Goal: Task Accomplishment & Management: Manage account settings

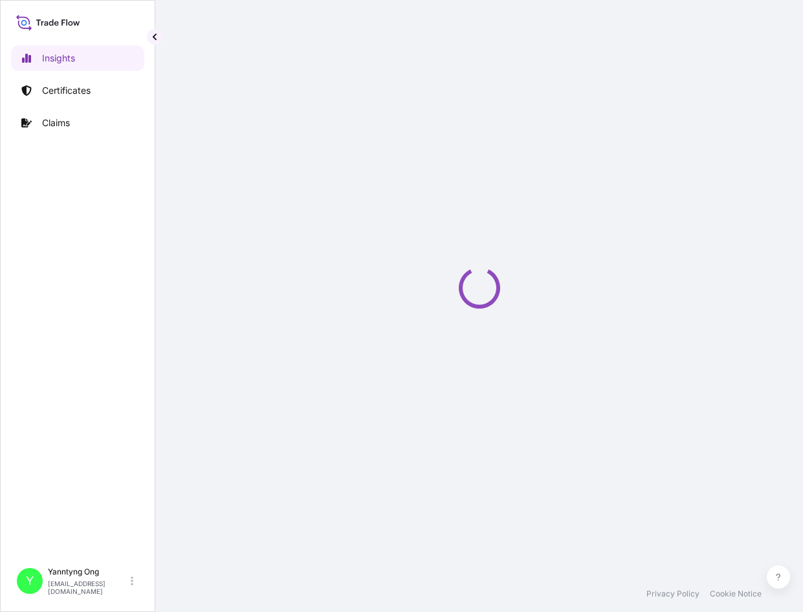
select select "2025"
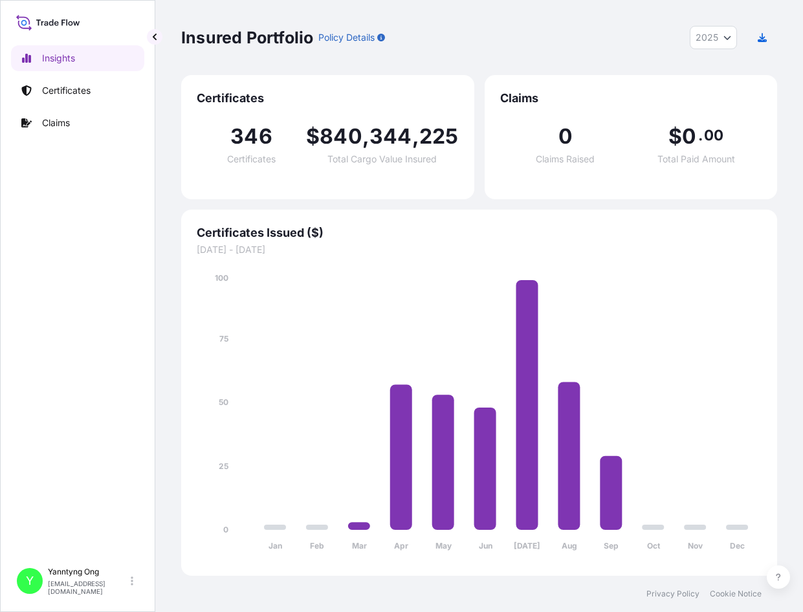
click at [664, 245] on span "01/01/2025 - 31/12/2025" at bounding box center [479, 249] width 565 height 13
click at [67, 91] on p "Certificates" at bounding box center [66, 90] width 49 height 13
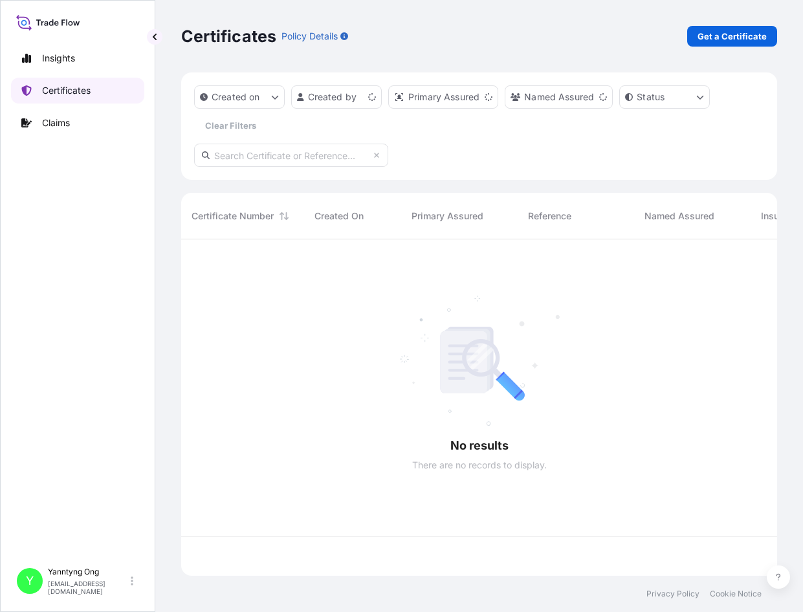
scroll to position [334, 586]
click at [513, 320] on div at bounding box center [669, 387] width 977 height 297
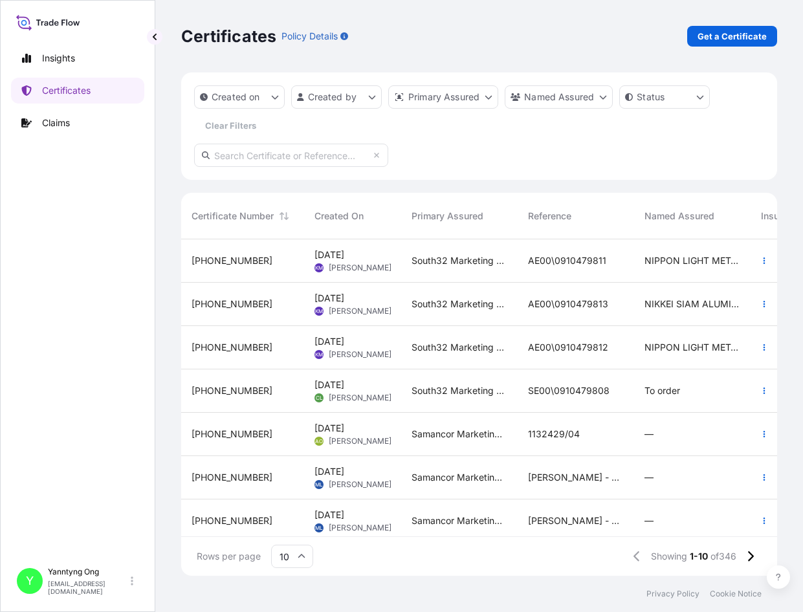
click at [270, 157] on input "text" at bounding box center [291, 155] width 194 height 23
paste input "31709-108"
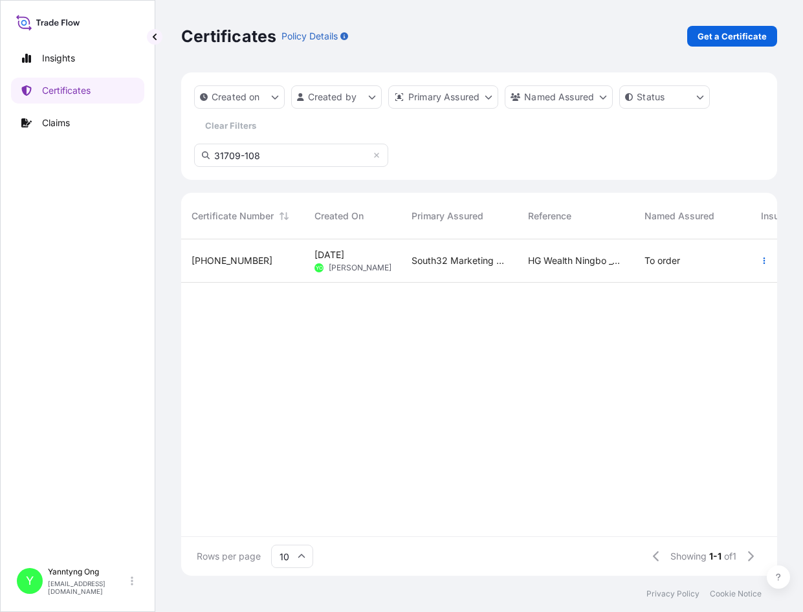
type input "31709-108"
click at [228, 263] on span "31709-108-1" at bounding box center [232, 260] width 81 height 13
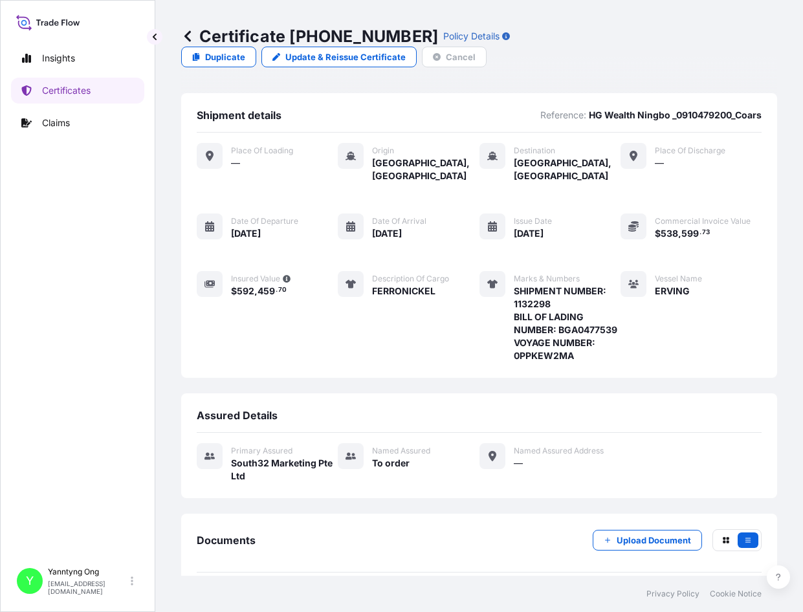
click at [703, 336] on div "Place of Loading — Origin Cartagena, Colombia Destination Ningbo, China Place o…" at bounding box center [479, 252] width 565 height 219
click at [213, 56] on p "Duplicate" at bounding box center [225, 56] width 40 height 13
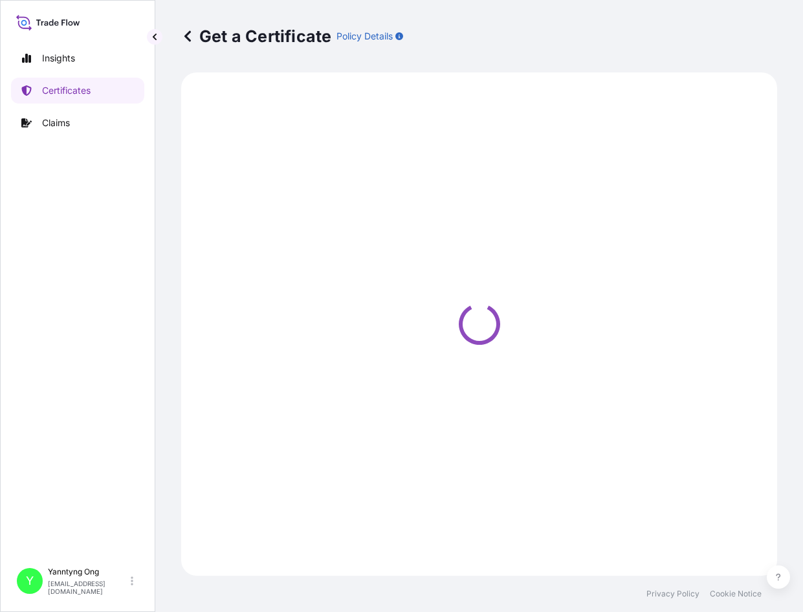
select select "Sea"
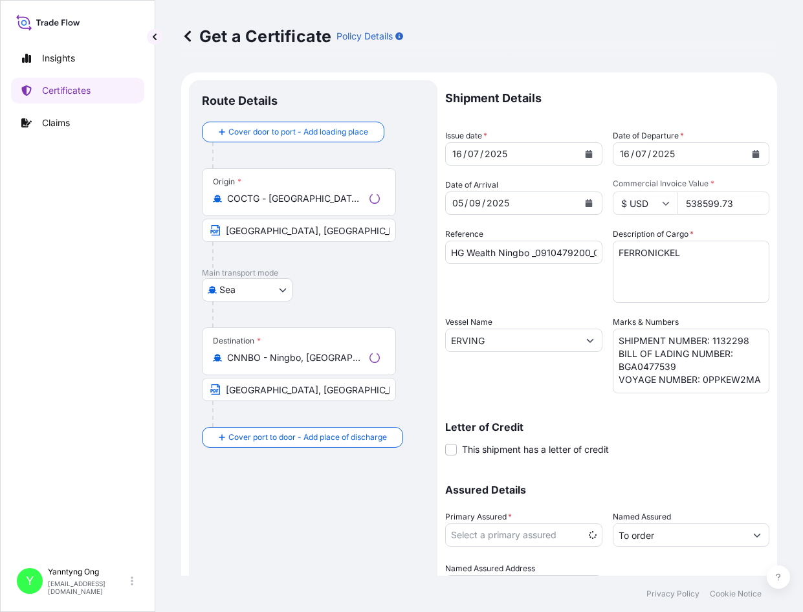
select select "31709"
click at [693, 504] on div "Assured Details Primary Assured * South32 Marketing Pte Ltd Groote Eylandt Mini…" at bounding box center [607, 533] width 324 height 129
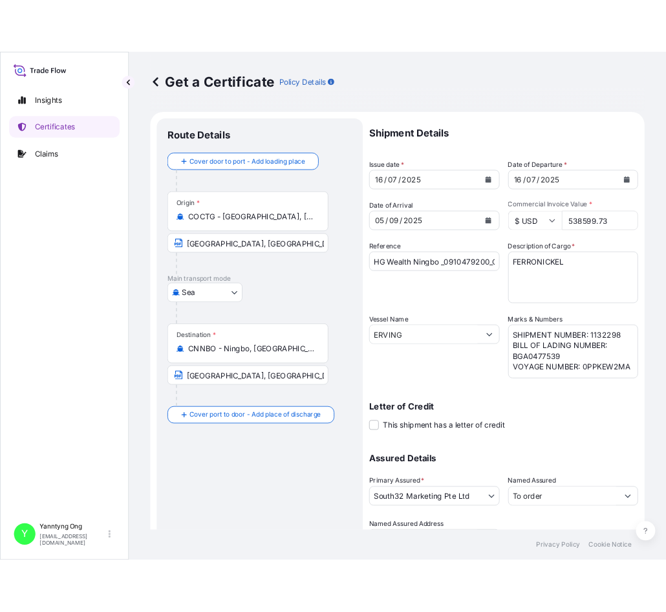
scroll to position [12, 0]
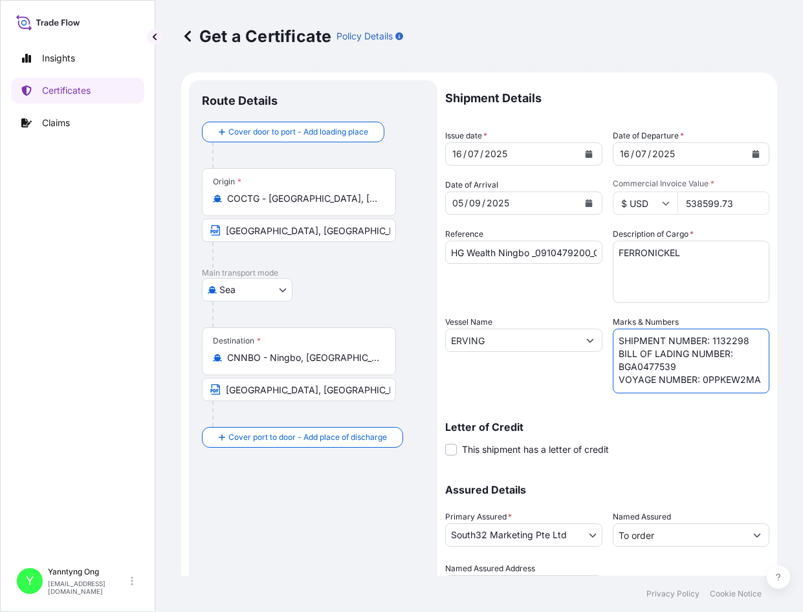
drag, startPoint x: 671, startPoint y: 381, endPoint x: 613, endPoint y: 386, distance: 57.8
click at [613, 386] on textarea "SHIPMENT NUMBER: 1132298 BILL OF LADING NUMBER: BGA0477539 VOYAGE NUMBER: 0PPKE…" at bounding box center [691, 361] width 157 height 65
paste textarea "LH"
drag, startPoint x: 707, startPoint y: 457, endPoint x: 696, endPoint y: 480, distance: 25.8
click at [707, 457] on div "Shipment Details Issue date * 16 / 07 / 2025 Date of Departure * 16 / 07 / 2025…" at bounding box center [607, 339] width 324 height 518
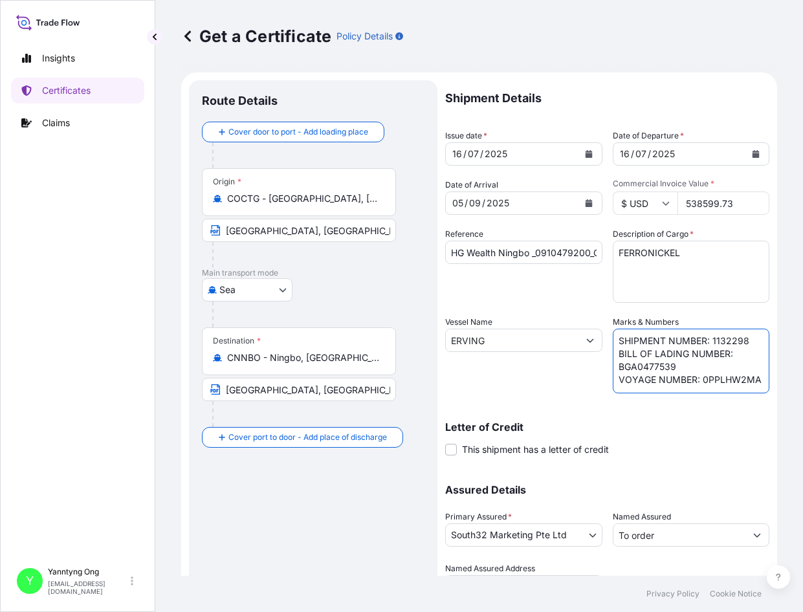
drag, startPoint x: 671, startPoint y: 352, endPoint x: 615, endPoint y: 353, distance: 56.3
click at [615, 353] on textarea "SHIPMENT NUMBER: 1132298 BILL OF LADING NUMBER: BGA0477539 VOYAGE NUMBER: 0PPKE…" at bounding box center [691, 361] width 157 height 65
paste textarea "86321"
type textarea "SHIPMENT NUMBER: 1132298 BILL OF LADING NUMBER: BGA0486321 VOYAGE NUMBER: 0PPLH…"
click at [725, 206] on input "538599.73" at bounding box center [723, 203] width 93 height 23
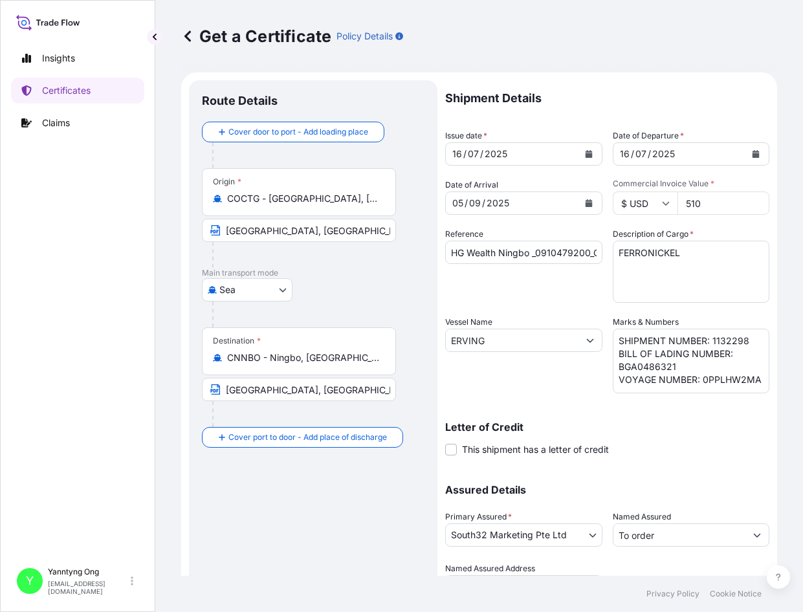
click at [685, 203] on input "510" at bounding box center [723, 203] width 93 height 23
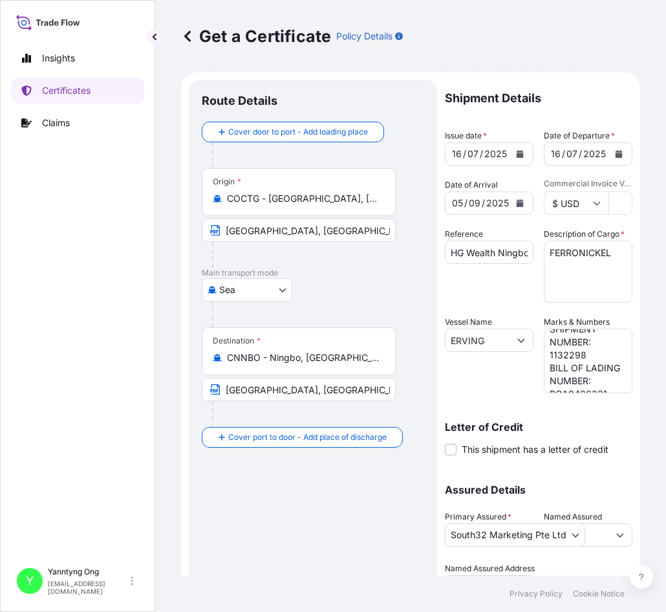
click at [134, 182] on div "Insights Certificates Claims" at bounding box center [77, 297] width 133 height 527
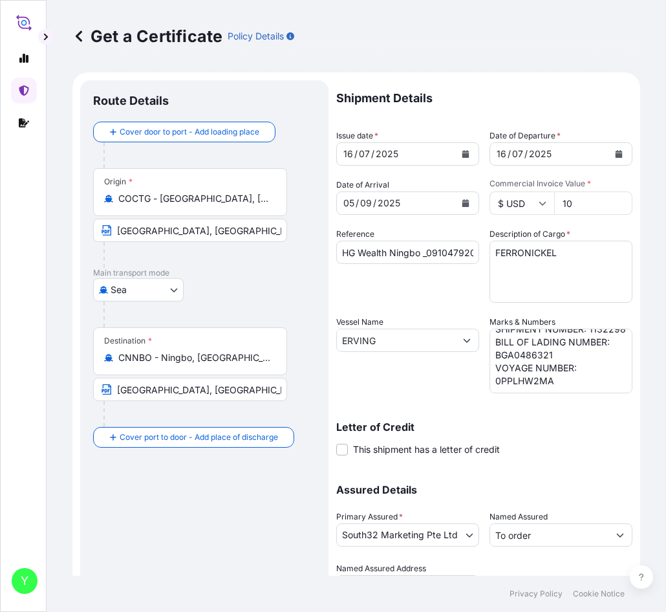
click at [573, 203] on input "10" at bounding box center [593, 203] width 78 height 23
type input "1082930.92"
click at [525, 609] on button "Duplicate Certificate" at bounding box center [579, 622] width 108 height 26
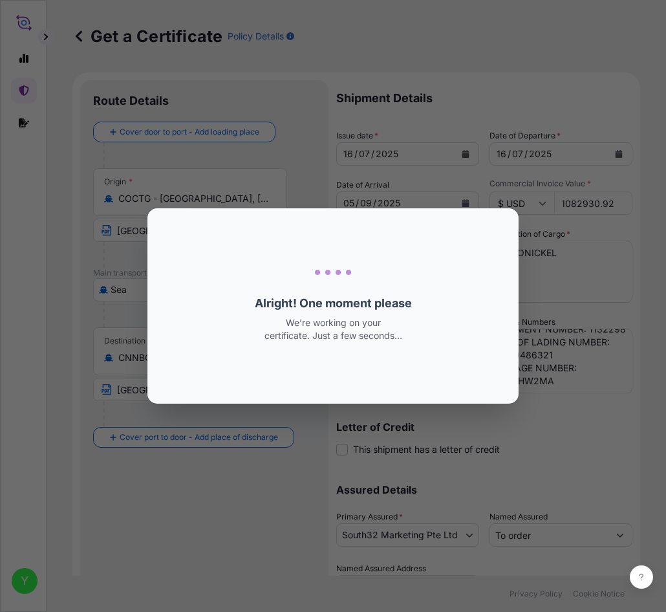
scroll to position [0, 0]
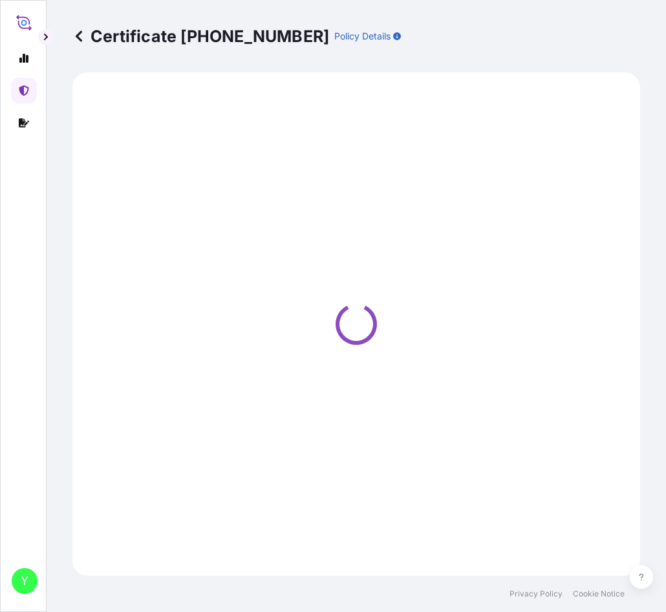
select select "Sea"
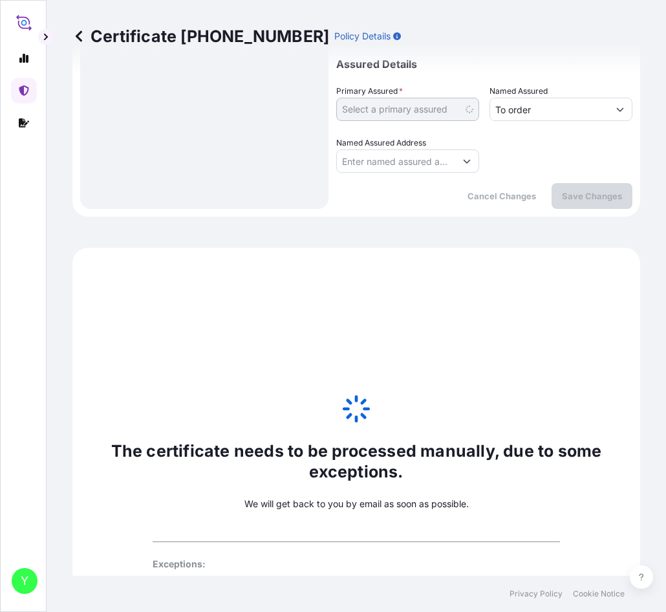
scroll to position [584, 0]
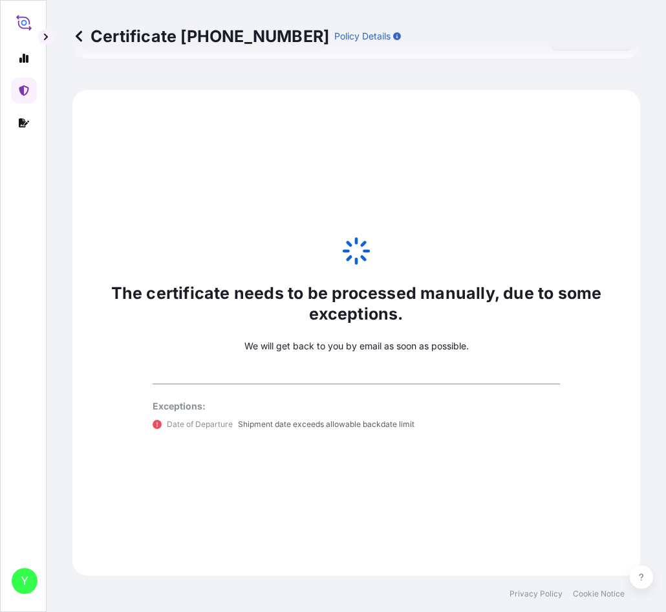
select select "31709"
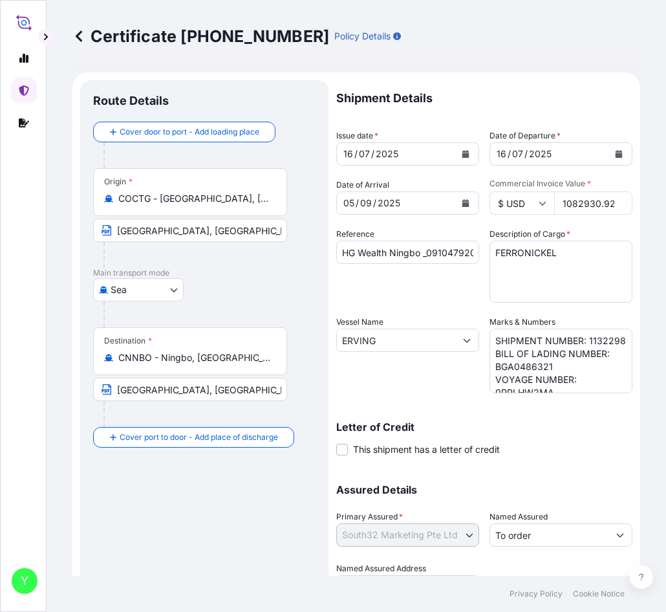
scroll to position [0, 4]
drag, startPoint x: 556, startPoint y: 203, endPoint x: 622, endPoint y: 198, distance: 66.1
click at [622, 198] on input "1082930.92" at bounding box center [593, 203] width 78 height 23
click at [510, 87] on p "Shipment Details" at bounding box center [484, 98] width 296 height 36
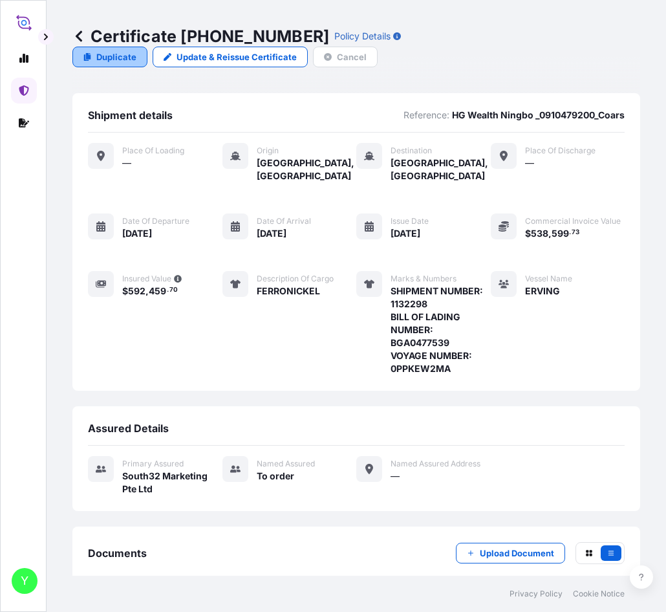
click at [94, 52] on link "Duplicate" at bounding box center [109, 57] width 75 height 21
select select "Sea"
select select "31709"
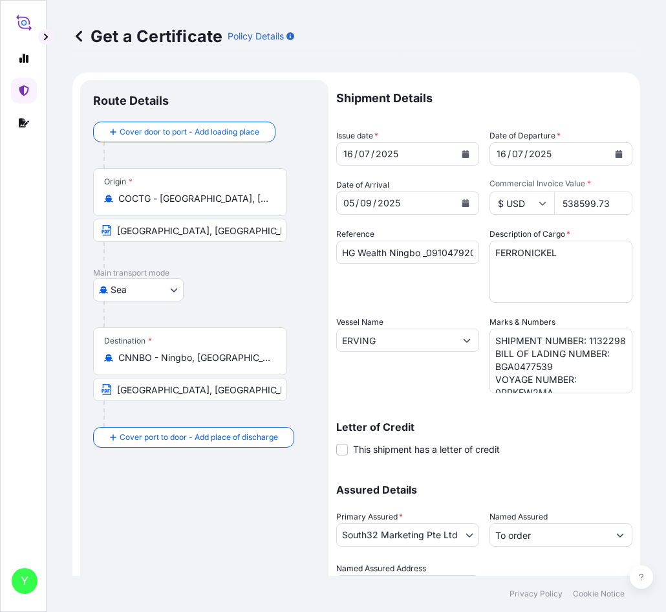
drag, startPoint x: 556, startPoint y: 205, endPoint x: 613, endPoint y: 193, distance: 58.9
click at [613, 193] on input "538599.73" at bounding box center [593, 203] width 78 height 23
paste input "1082930.92"
type input "1082930.92"
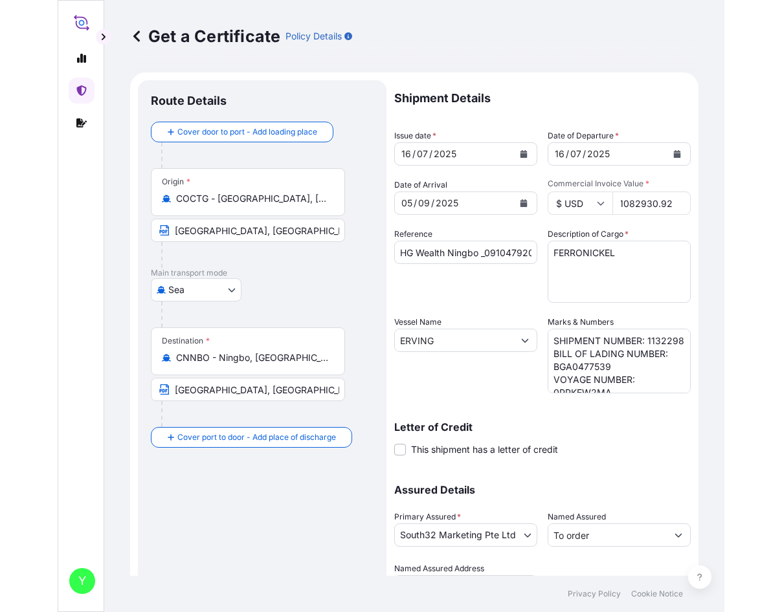
scroll to position [0, 0]
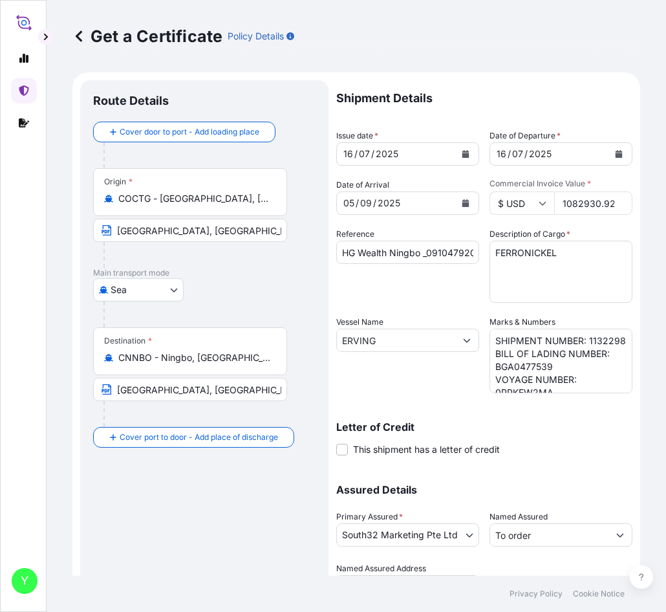
click at [397, 153] on div "2025" at bounding box center [387, 154] width 25 height 16
click at [463, 151] on icon "Calendar" at bounding box center [466, 154] width 7 height 8
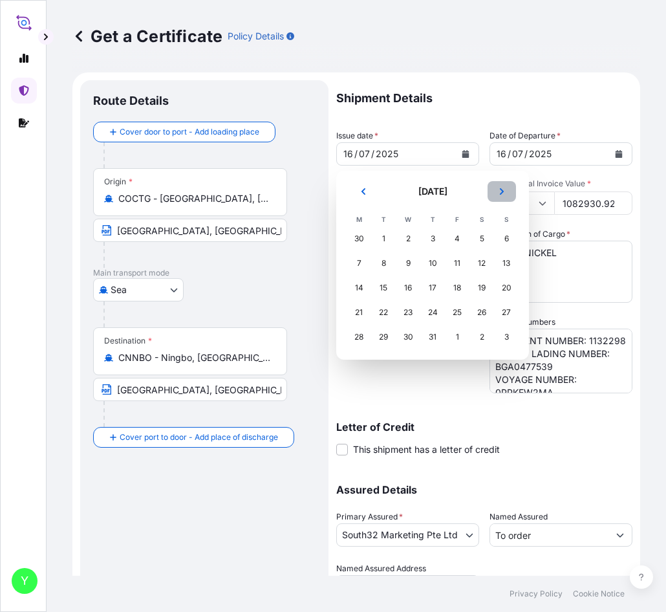
click at [500, 193] on icon "Next" at bounding box center [502, 192] width 8 height 8
click at [413, 261] on div "10" at bounding box center [408, 263] width 23 height 23
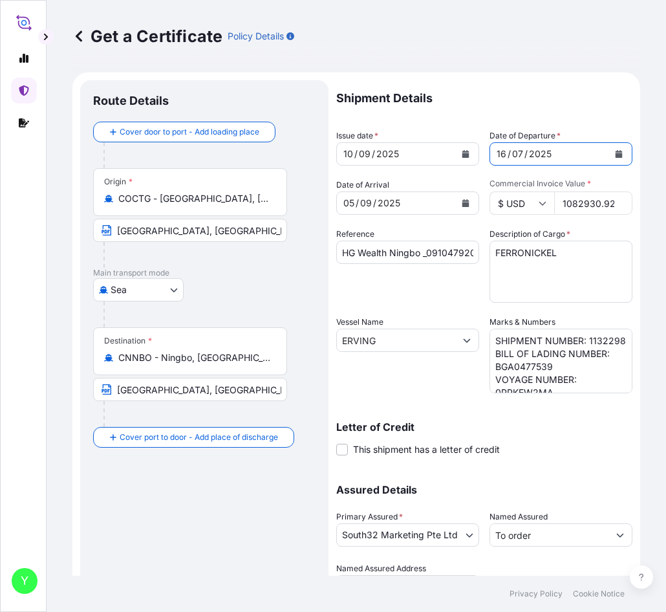
click at [611, 149] on button "Calendar" at bounding box center [619, 154] width 21 height 21
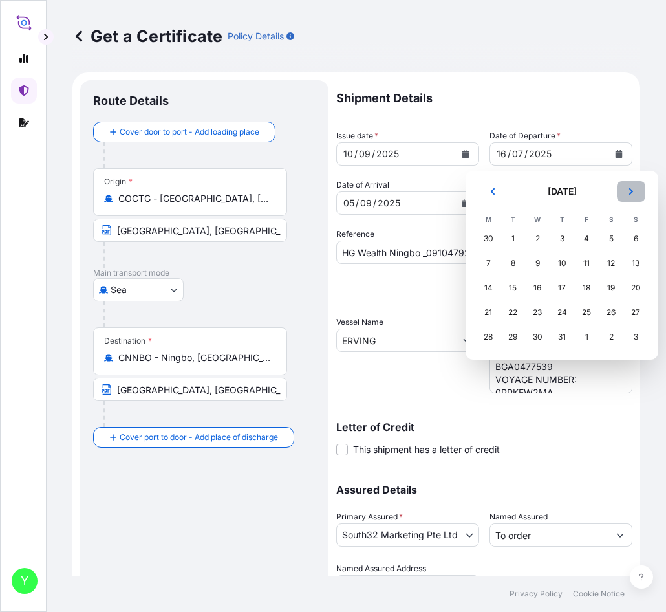
click at [628, 193] on icon "Next" at bounding box center [632, 192] width 8 height 8
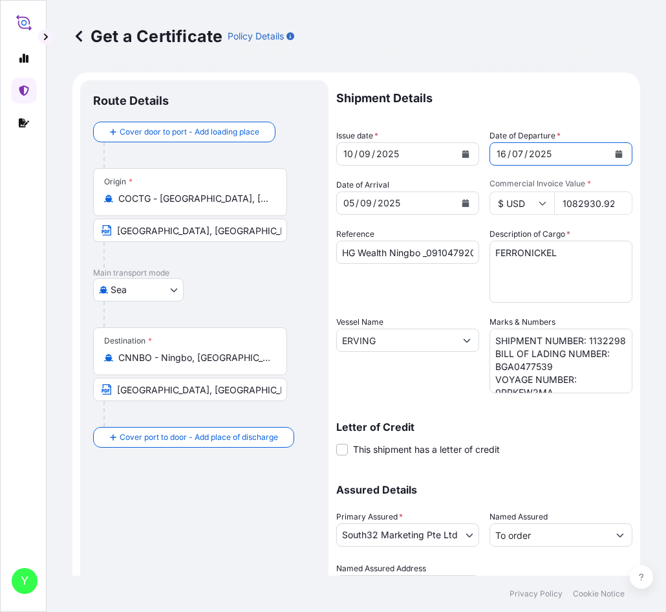
click at [609, 148] on button "Calendar" at bounding box center [619, 154] width 21 height 21
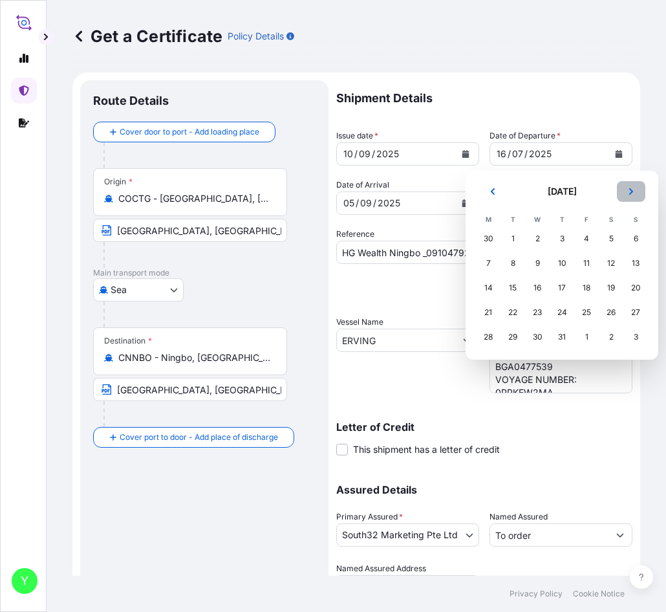
click at [630, 189] on icon "Next" at bounding box center [632, 191] width 4 height 6
click at [543, 265] on div "10" at bounding box center [537, 263] width 23 height 23
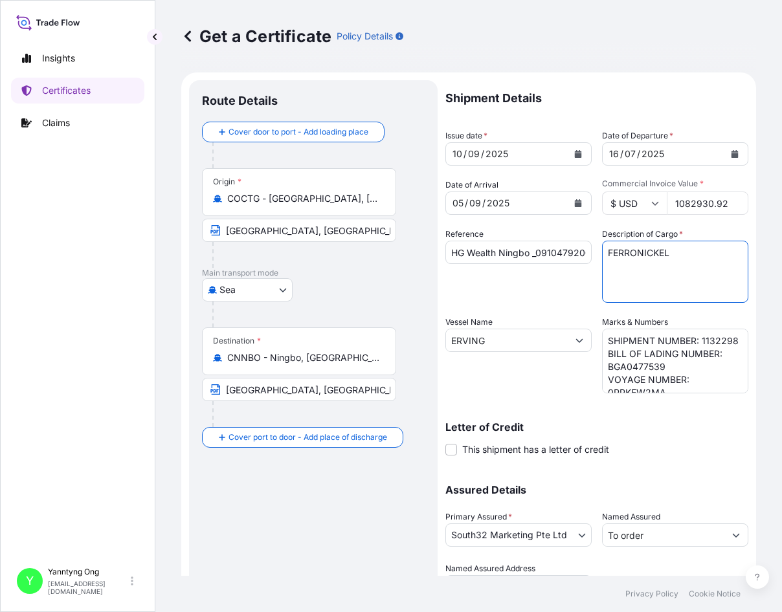
click at [694, 251] on textarea "FERRONICKEL" at bounding box center [675, 272] width 146 height 62
click at [504, 207] on div "2025" at bounding box center [497, 203] width 25 height 16
click at [575, 207] on button "Calendar" at bounding box center [577, 203] width 21 height 21
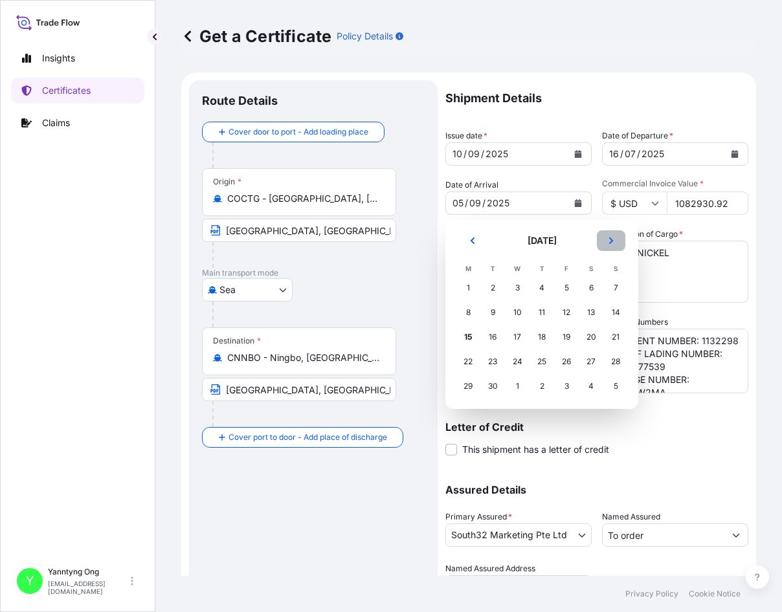
click at [608, 236] on button "Next" at bounding box center [611, 240] width 28 height 21
click at [496, 335] on div "14" at bounding box center [492, 336] width 23 height 23
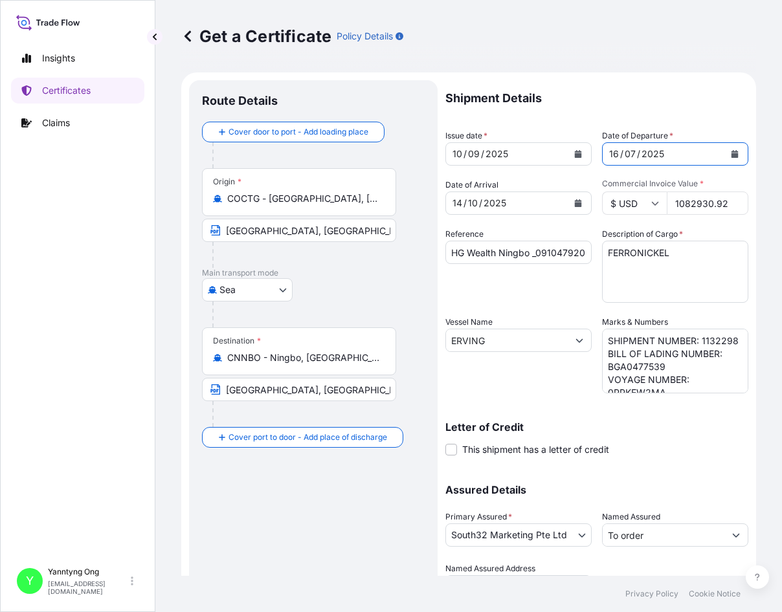
click at [731, 153] on icon "Calendar" at bounding box center [734, 154] width 7 height 8
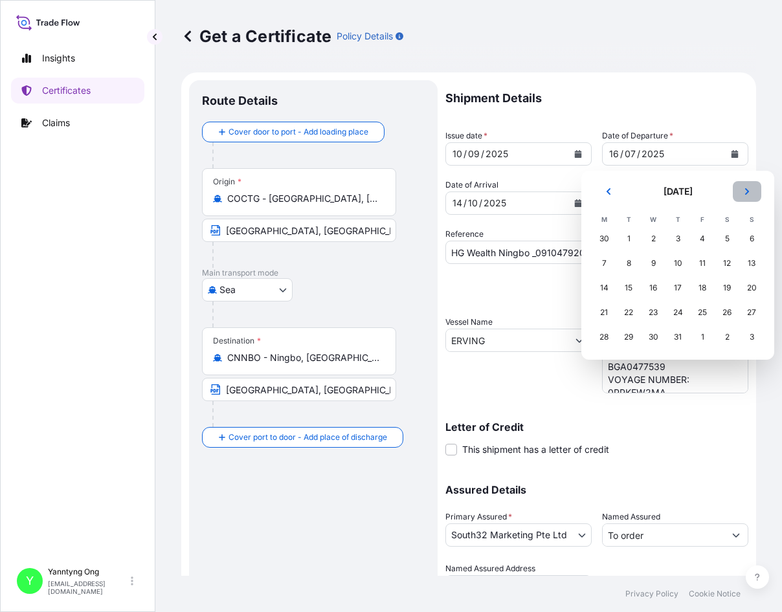
click at [737, 188] on button "Next" at bounding box center [746, 191] width 28 height 21
click at [751, 191] on button "Next" at bounding box center [746, 191] width 28 height 21
click at [650, 261] on div "10" at bounding box center [652, 263] width 23 height 23
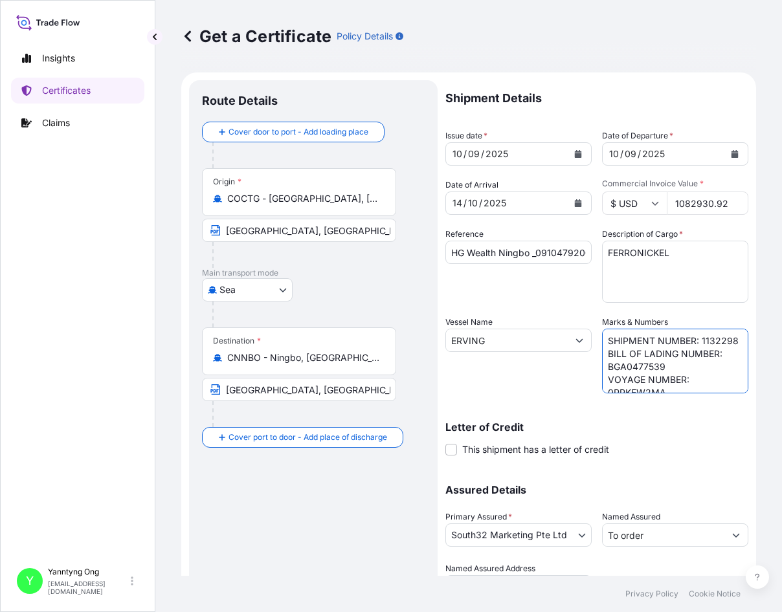
drag, startPoint x: 641, startPoint y: 353, endPoint x: 633, endPoint y: 351, distance: 7.2
click at [640, 353] on textarea "SHIPMENT NUMBER: 1132298 BILL OF LADING NUMBER: BGA0477539 VOYAGE NUMBER: 0PPKE…" at bounding box center [675, 361] width 146 height 65
click at [628, 352] on textarea "SHIPMENT NUMBER: 1132298 BILL OF LADING NUMBER: BGA0477539 VOYAGE NUMBER: 0PPKE…" at bounding box center [675, 361] width 146 height 65
click at [620, 353] on textarea "SHIPMENT NUMBER: 1132298 BILL OF LADING NUMBER: BGA0477539 VOYAGE NUMBER: 0PPKE…" at bounding box center [675, 361] width 146 height 65
click at [674, 378] on textarea "SHIPMENT NUMBER: 1132298 BILL OF LADING NUMBER: BGA0477539 VOYAGE NUMBER: 0PPKE…" at bounding box center [675, 361] width 146 height 65
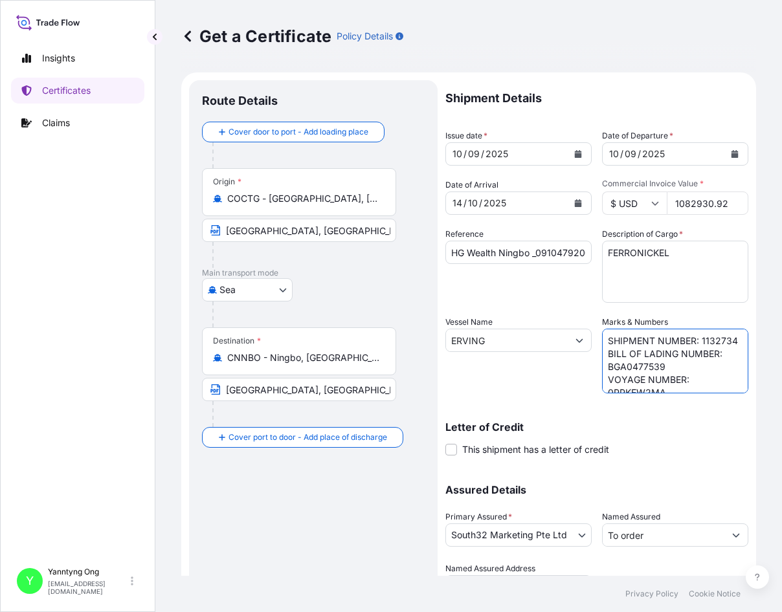
drag, startPoint x: 658, startPoint y: 378, endPoint x: 598, endPoint y: 380, distance: 59.6
click at [602, 380] on textarea "SHIPMENT NUMBER: 1132298 BILL OF LADING NUMBER: BGA0477539 VOYAGE NUMBER: 0PPKE…" at bounding box center [675, 361] width 146 height 65
paste textarea "86321"
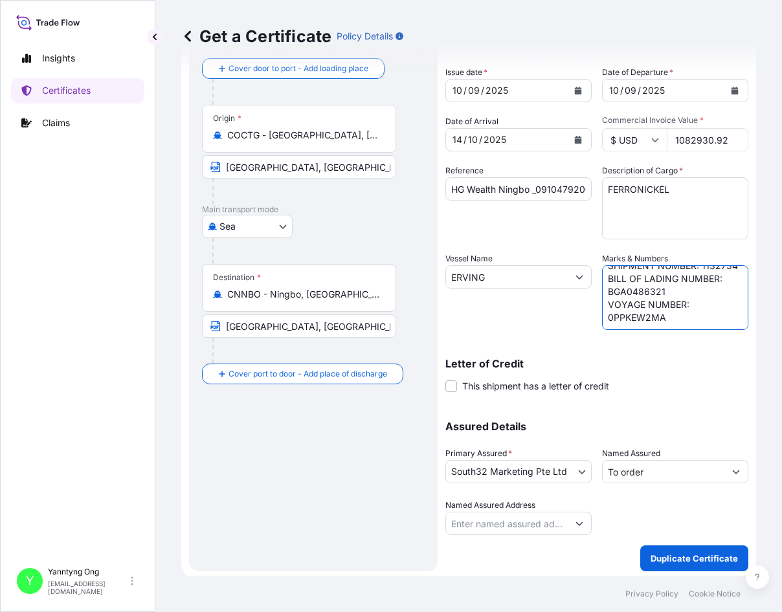
scroll to position [65, 0]
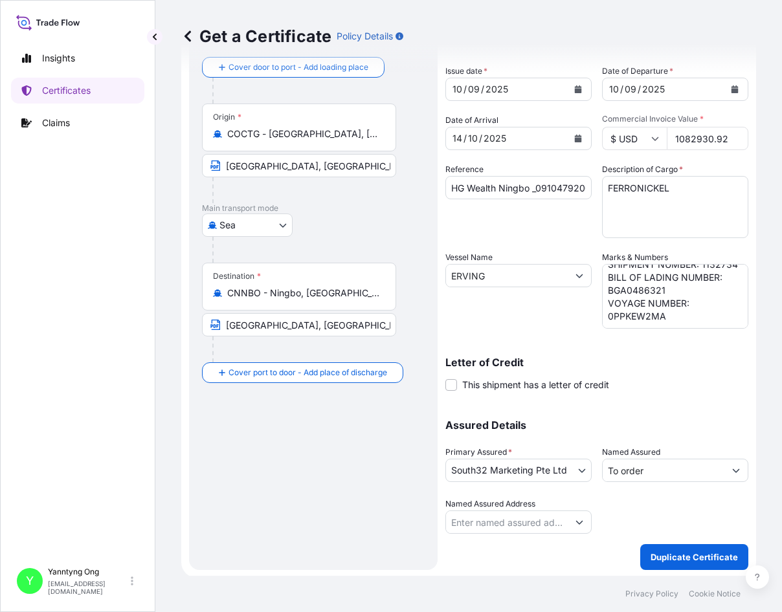
click at [663, 318] on textarea "SHIPMENT NUMBER: 1132298 BILL OF LADING NUMBER: BGA0477539 VOYAGE NUMBER: 0PPKE…" at bounding box center [675, 296] width 146 height 65
drag, startPoint x: 662, startPoint y: 318, endPoint x: 603, endPoint y: 321, distance: 59.0
click at [603, 321] on textarea "SHIPMENT NUMBER: 1132298 BILL OF LADING NUMBER: BGA0477539 VOYAGE NUMBER: 0PPKE…" at bounding box center [675, 296] width 146 height 65
paste textarea "LH"
type textarea "SHIPMENT NUMBER: 1132734 BILL OF LADING NUMBER: BGA0486321 VOYAGE NUMBER: 0PPLH…"
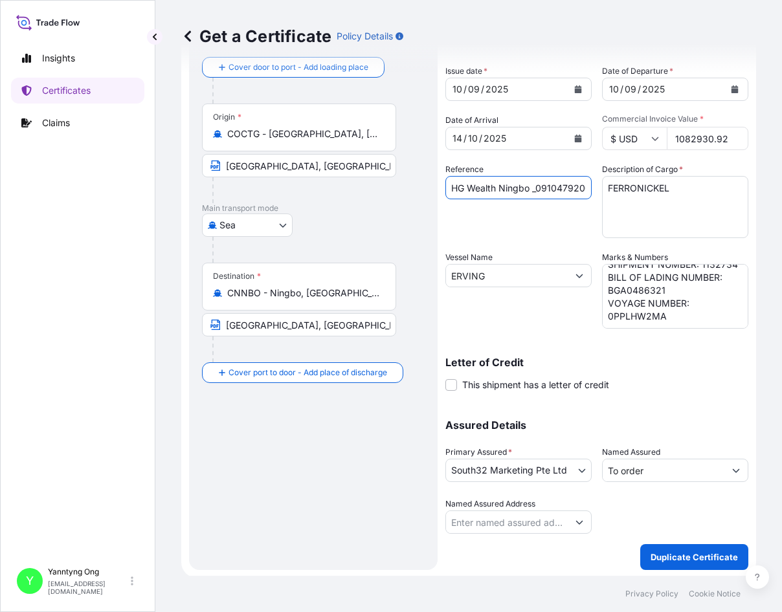
click at [557, 184] on input "HG Wealth Ningbo _0910479200_Coars" at bounding box center [518, 187] width 146 height 23
click at [537, 190] on input "HG Wealth Ningbo _0910479200_Coars" at bounding box center [518, 187] width 146 height 23
type input "HG Wealth Ningbo _0910479846_Coars"
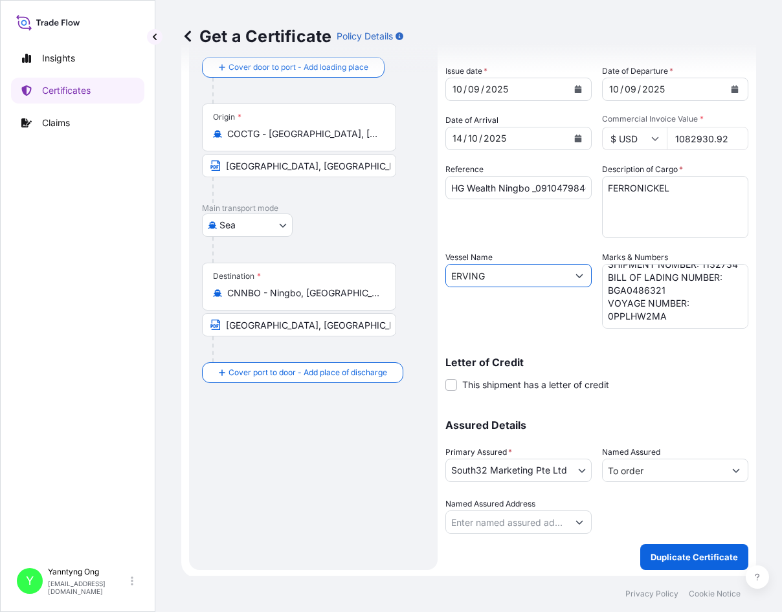
drag, startPoint x: 526, startPoint y: 279, endPoint x: 405, endPoint y: 263, distance: 122.1
click at [405, 263] on form "Route Details Cover door to port - Add loading place Place of loading Road / In…" at bounding box center [468, 293] width 575 height 570
click at [576, 274] on icon "Show suggestions" at bounding box center [579, 276] width 8 height 8
click at [508, 276] on input "Vessel Name" at bounding box center [507, 275] width 122 height 23
type input "s"
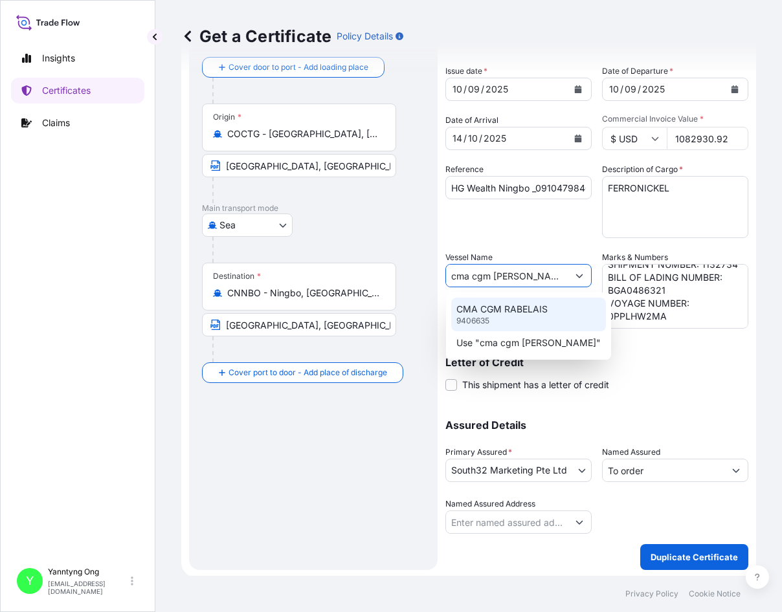
click at [479, 308] on p "CMA CGM RABELAIS" at bounding box center [501, 309] width 91 height 13
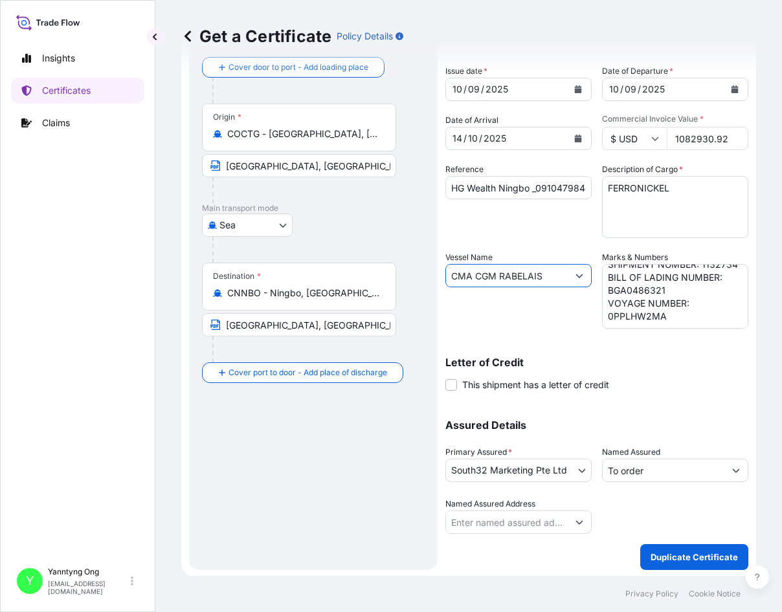
type input "CMA CGM RABELAIS"
click at [706, 134] on input "1082930.92" at bounding box center [707, 138] width 82 height 23
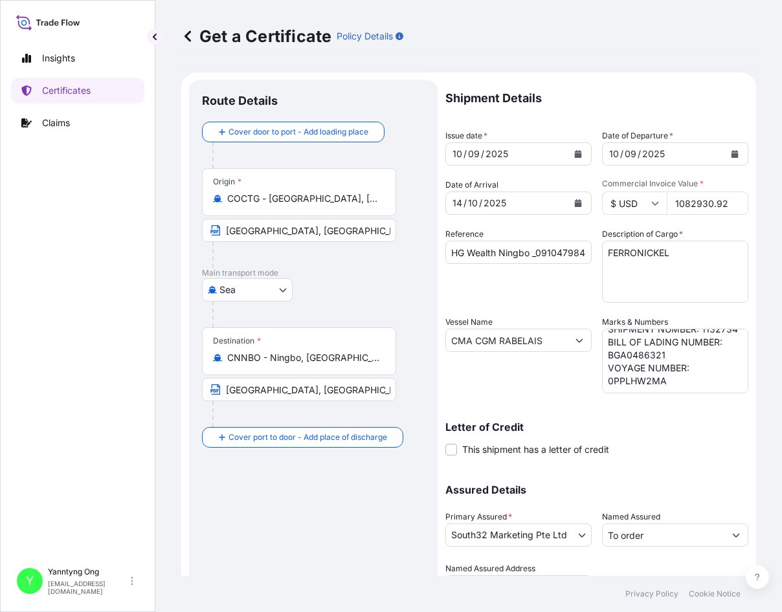
click at [507, 377] on div "Vessel Name CMA CGM RABELAIS" at bounding box center [518, 355] width 146 height 78
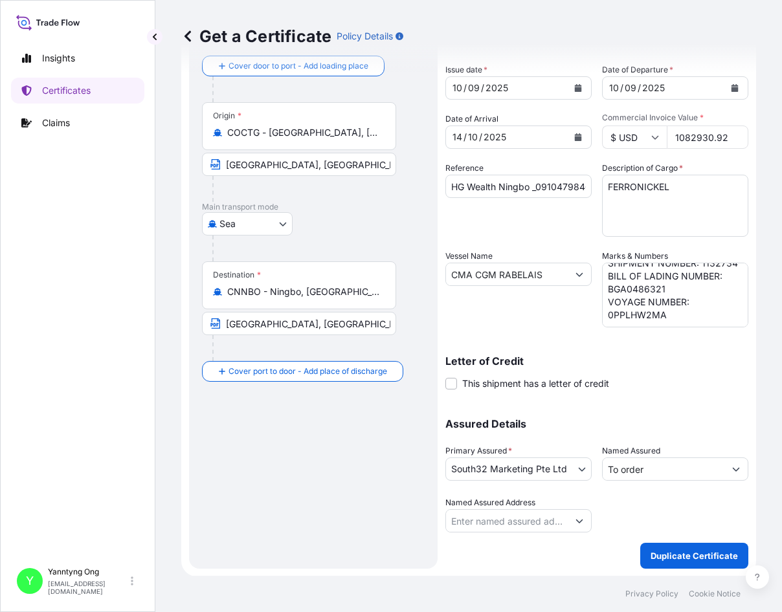
scroll to position [67, 0]
click at [657, 550] on p "Duplicate Certificate" at bounding box center [693, 555] width 87 height 13
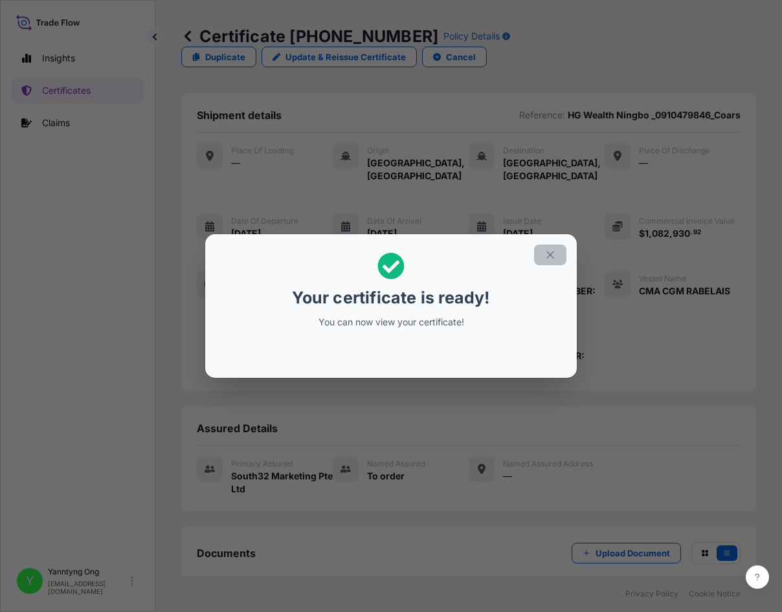
click at [546, 251] on icon "button" at bounding box center [550, 255] width 12 height 12
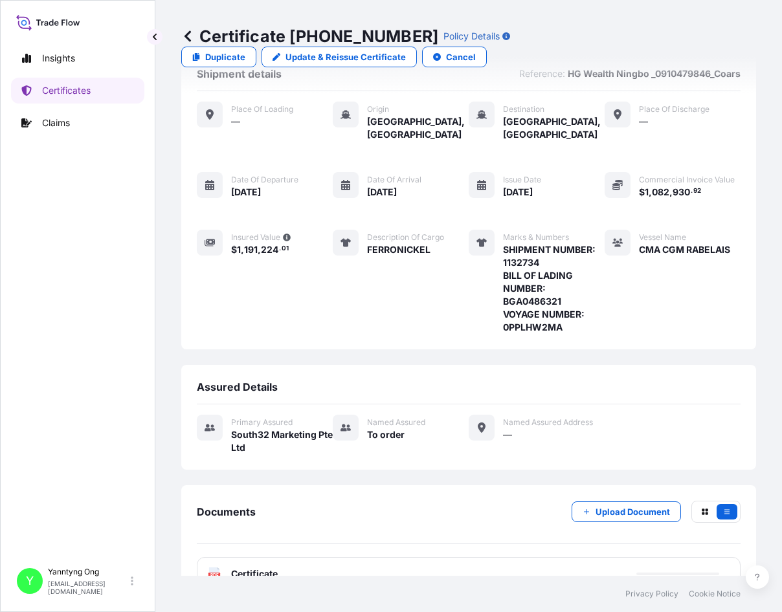
scroll to position [140, 0]
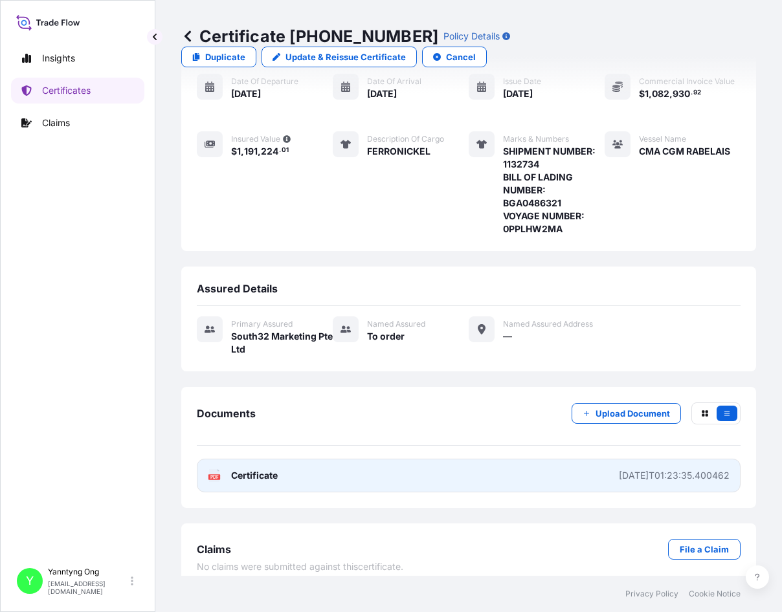
click at [246, 469] on span "Certificate" at bounding box center [254, 475] width 47 height 13
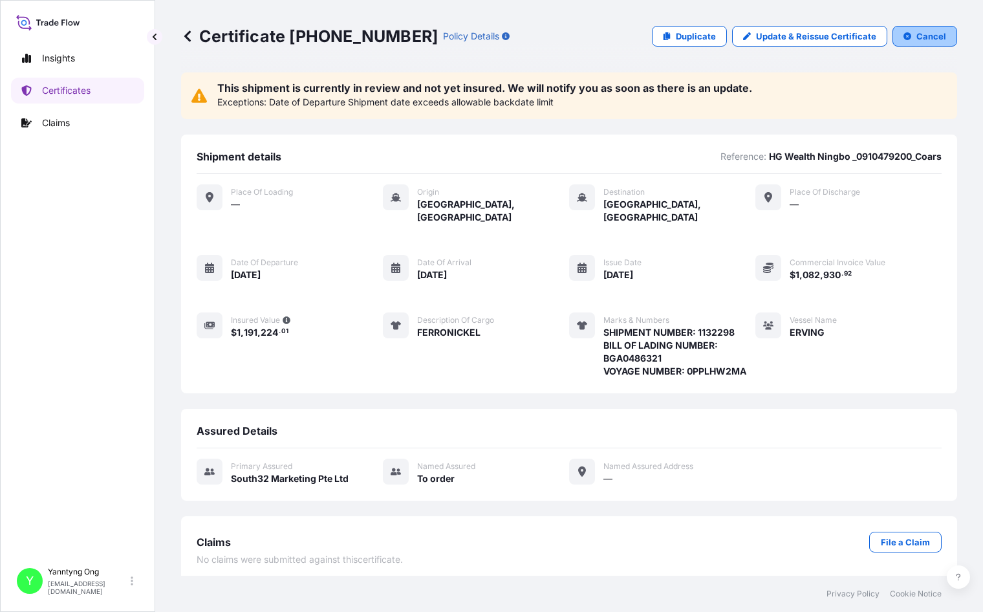
click at [850, 39] on button "Cancel" at bounding box center [925, 36] width 65 height 21
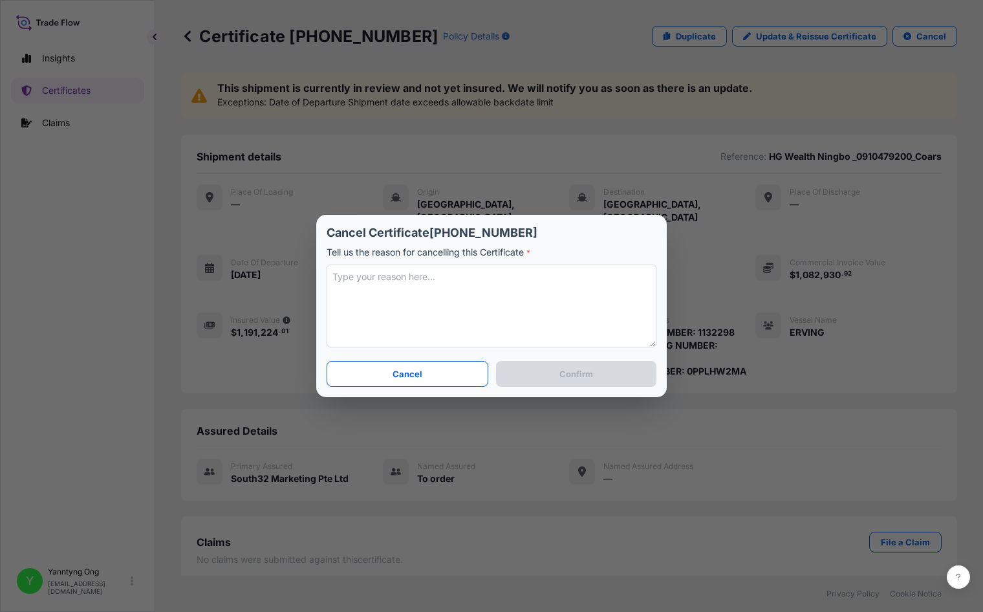
click at [433, 283] on textarea at bounding box center [492, 306] width 330 height 83
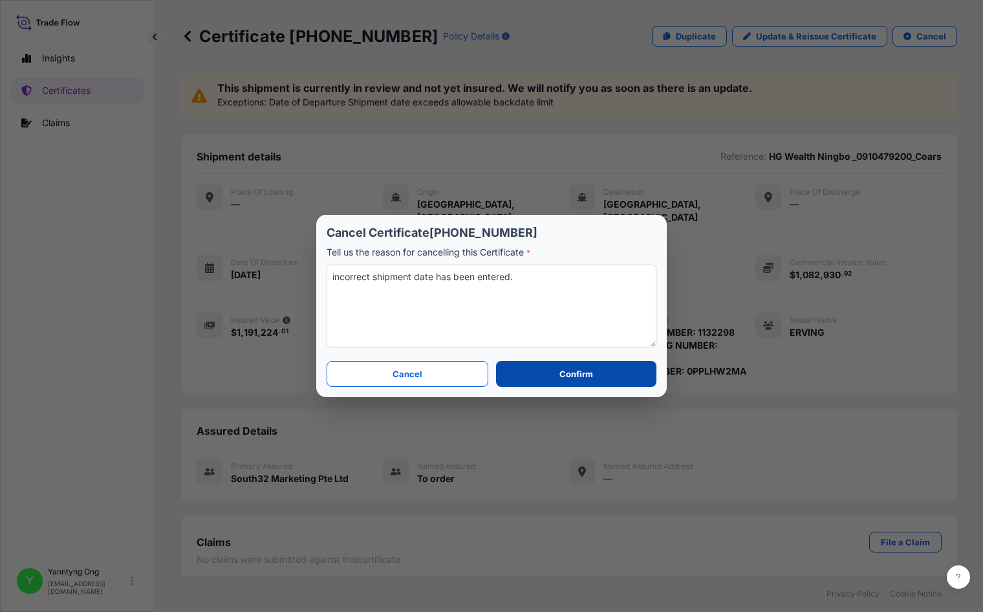
type textarea "incorrect shipment date has been entered."
click at [552, 372] on button "Confirm" at bounding box center [576, 374] width 160 height 26
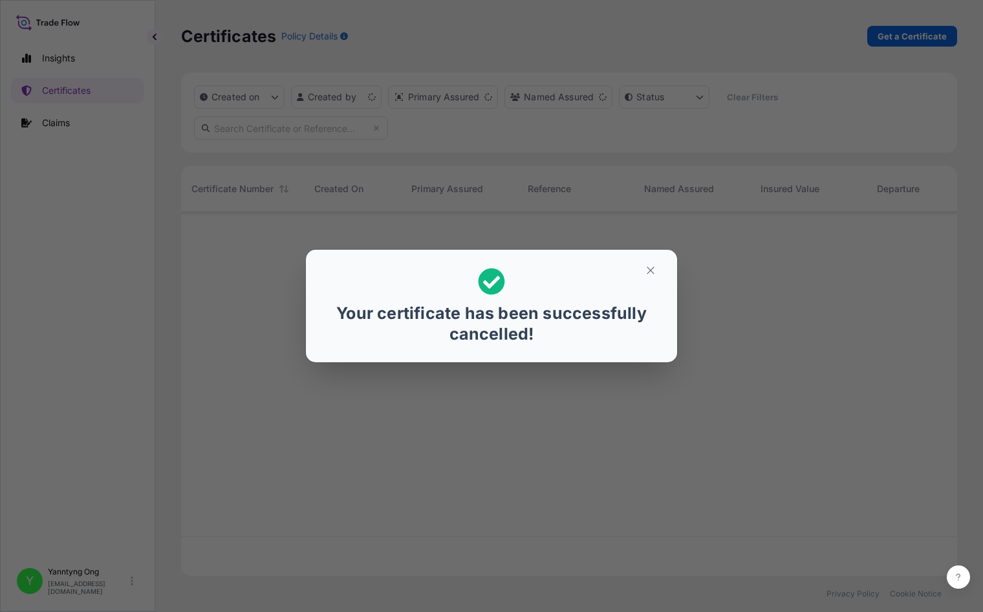
scroll to position [361, 767]
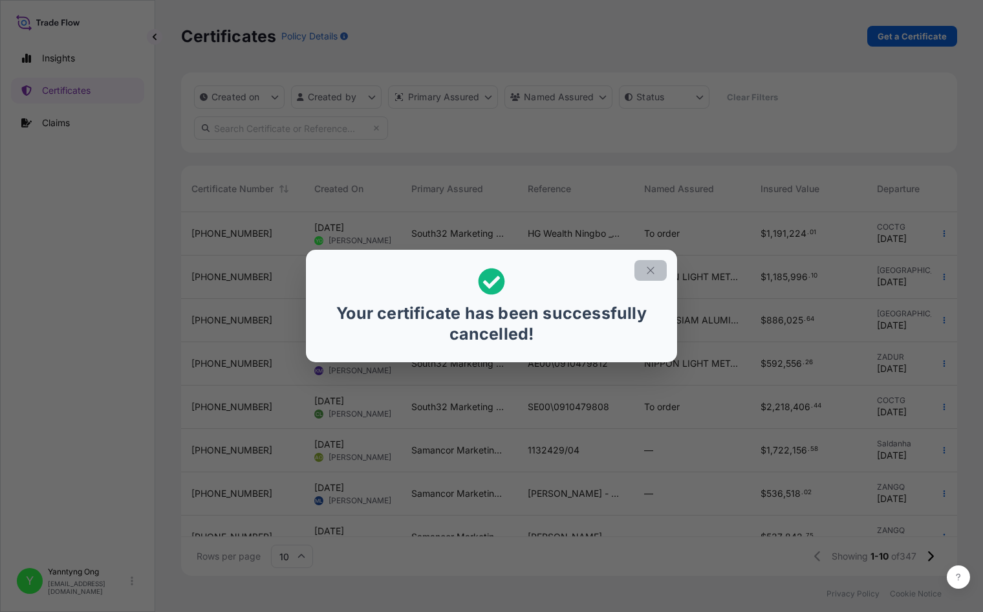
click at [653, 268] on icon "button" at bounding box center [651, 271] width 12 height 12
